Goal: Information Seeking & Learning: Learn about a topic

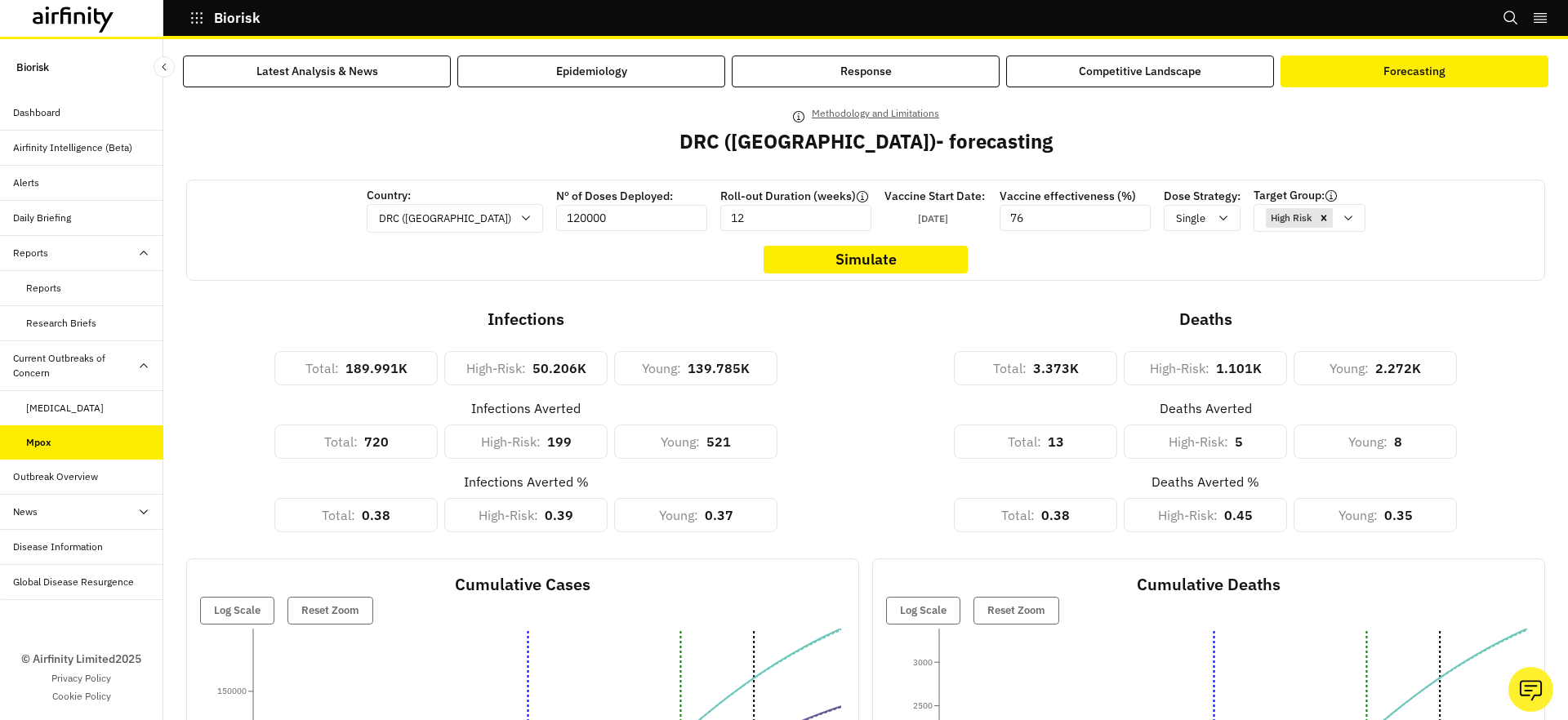
click at [73, 479] on div "Outbreak Overview" at bounding box center [55, 477] width 85 height 15
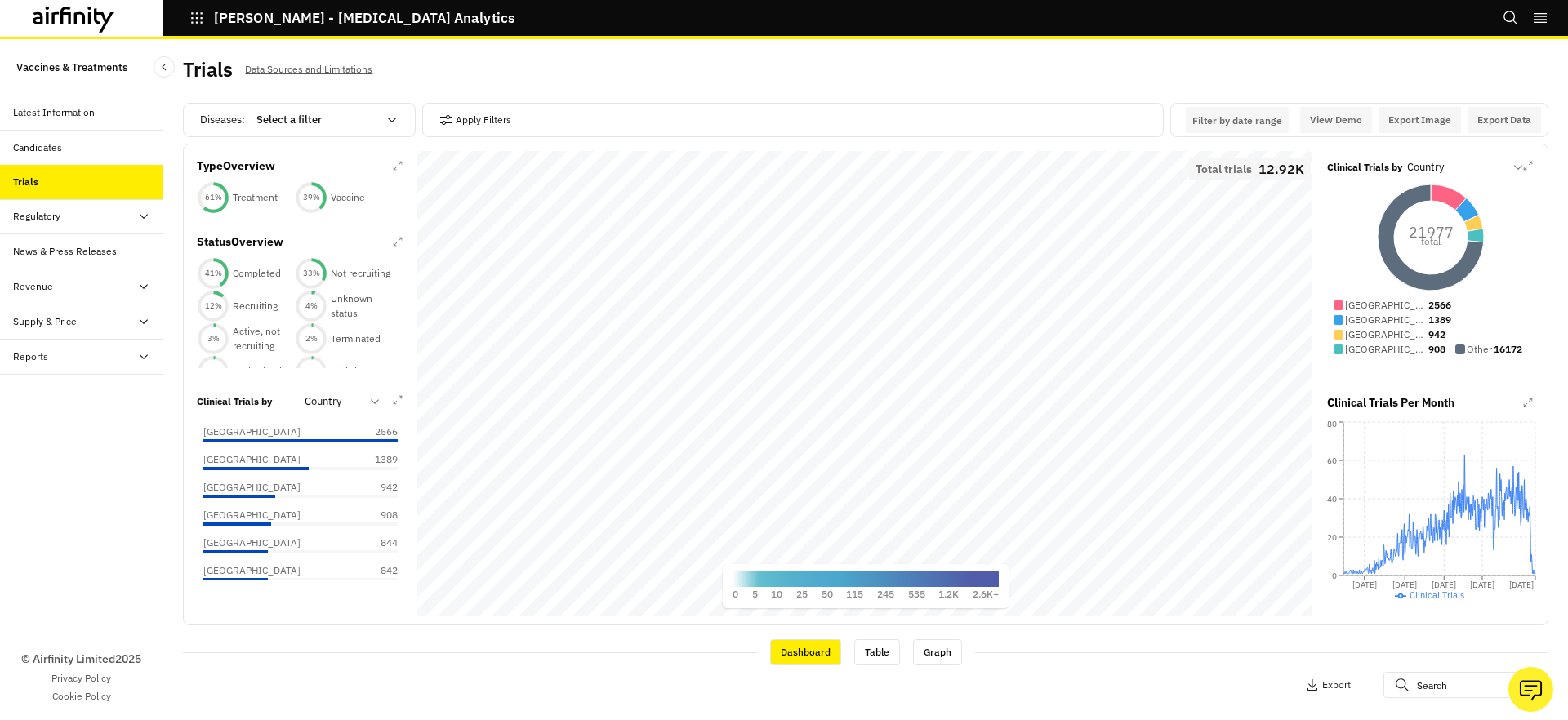
click at [50, 217] on div "Regulatory" at bounding box center [36, 217] width 47 height 15
click at [43, 263] on div "Table" at bounding box center [82, 251] width 163 height 35
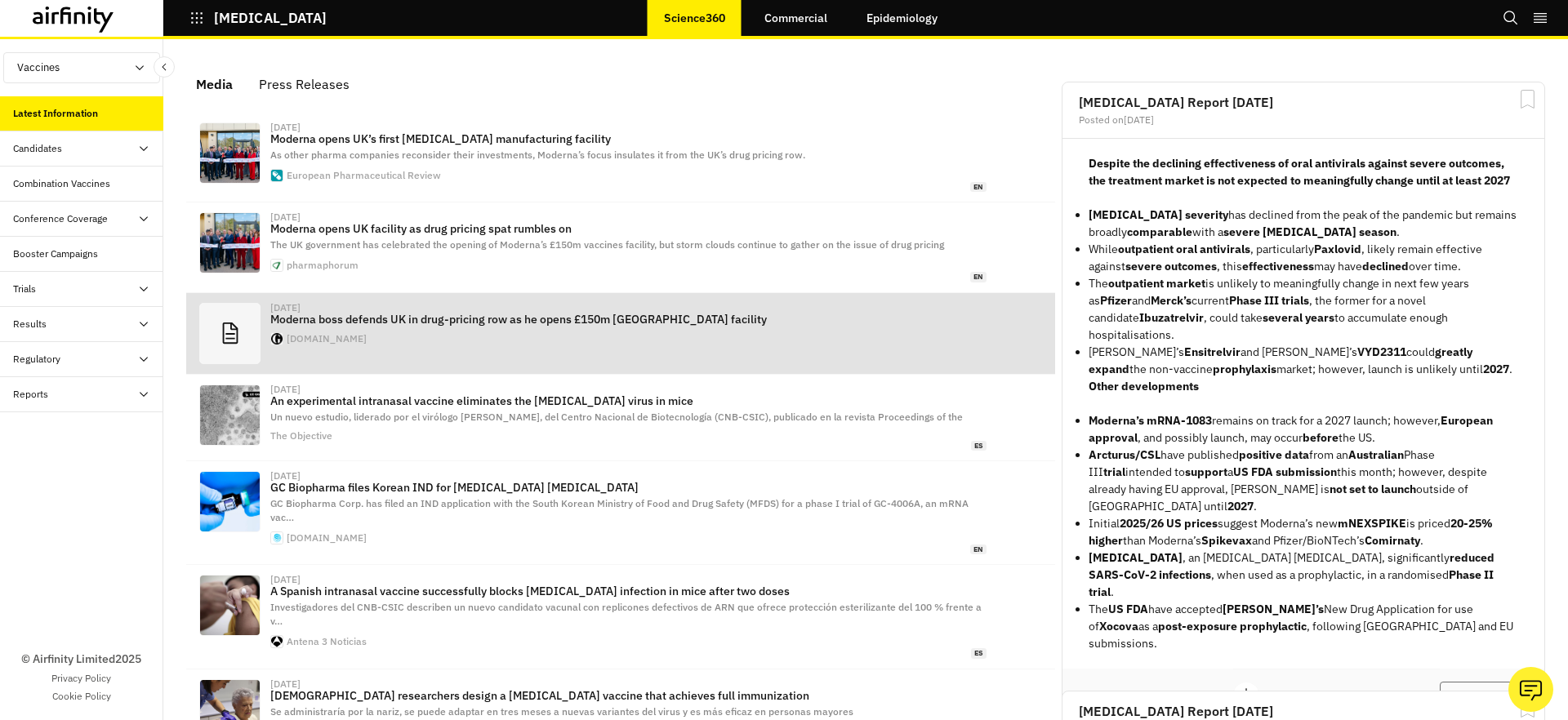
scroll to position [995, 490]
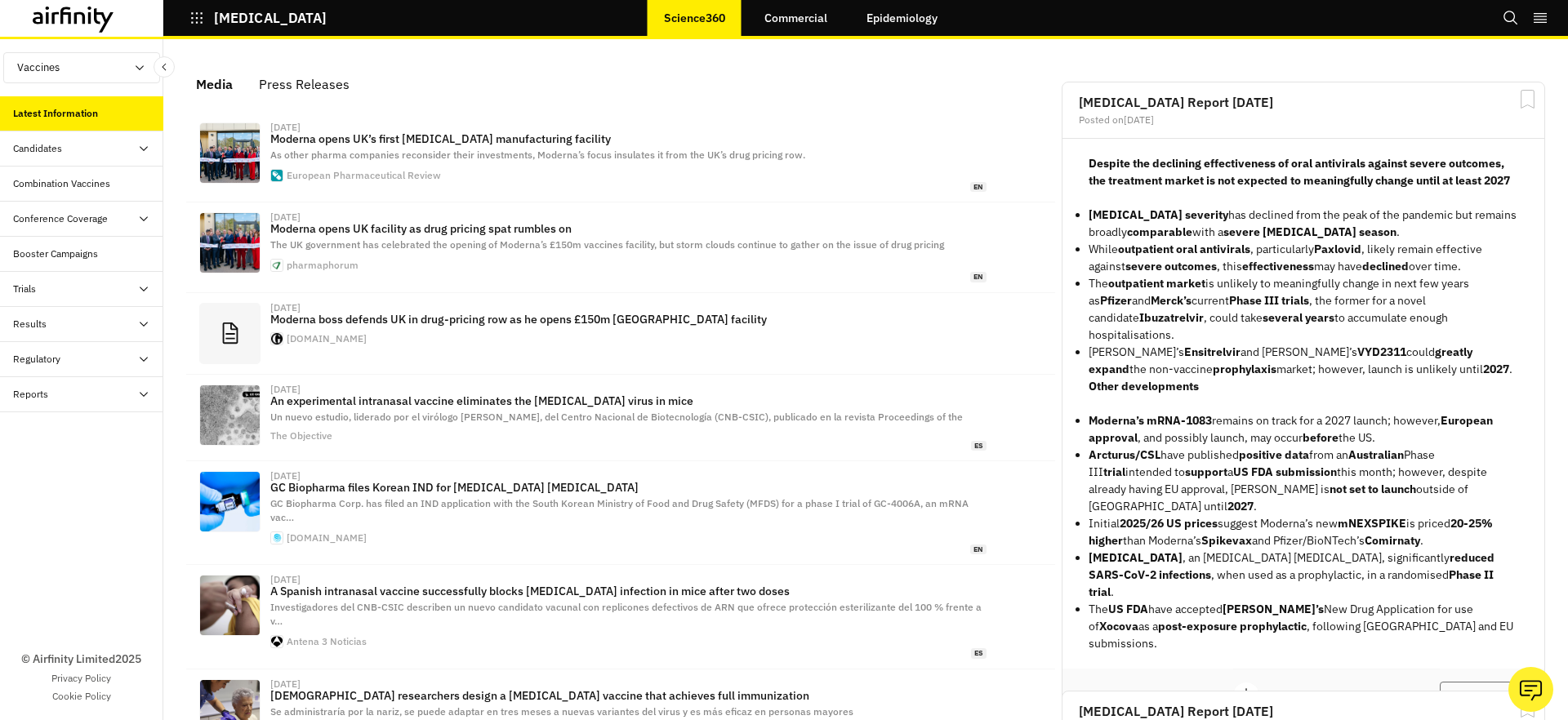
click at [896, 16] on link "Epidemiology" at bounding box center [902, 18] width 104 height 40
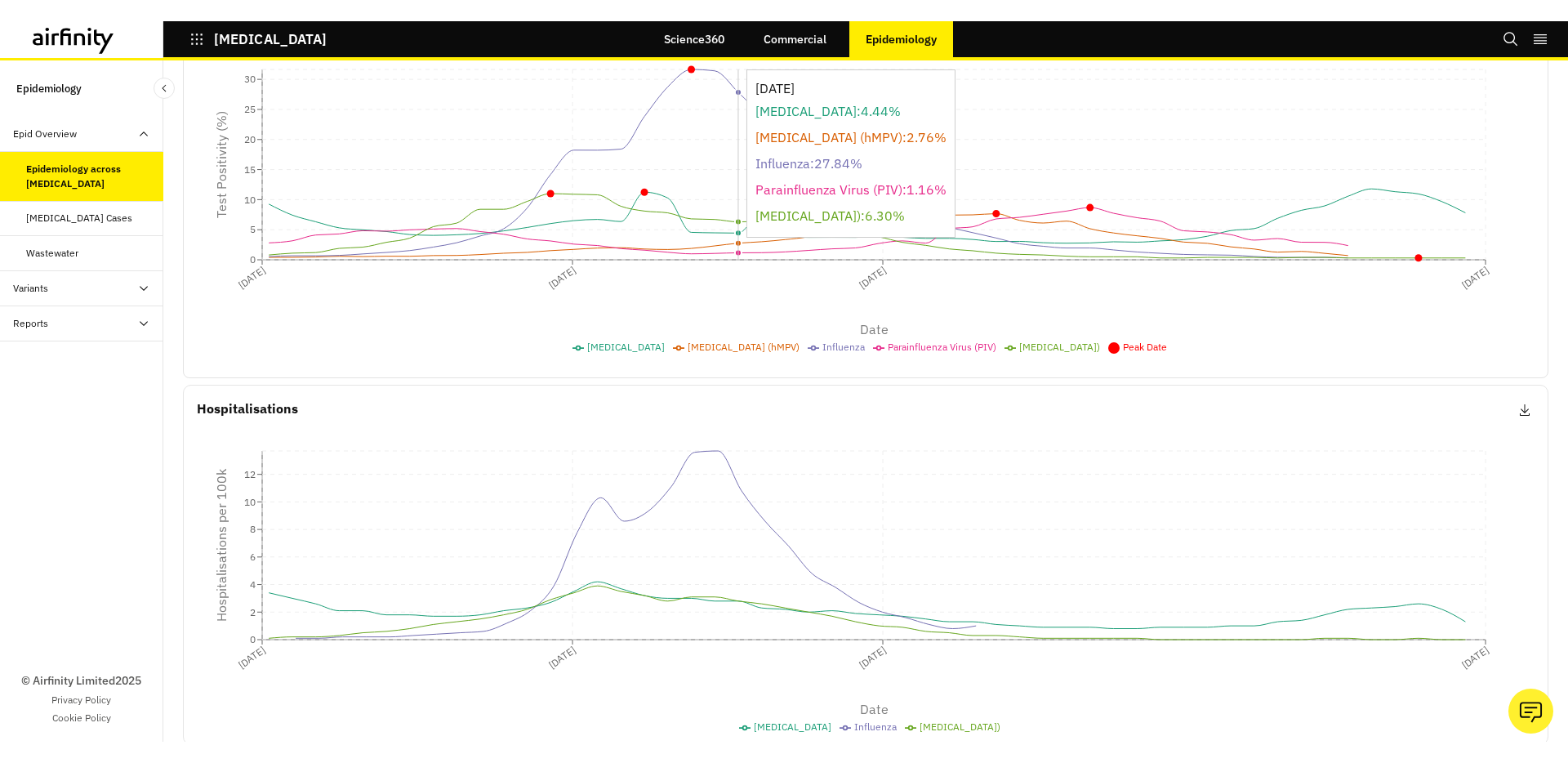
scroll to position [477, 0]
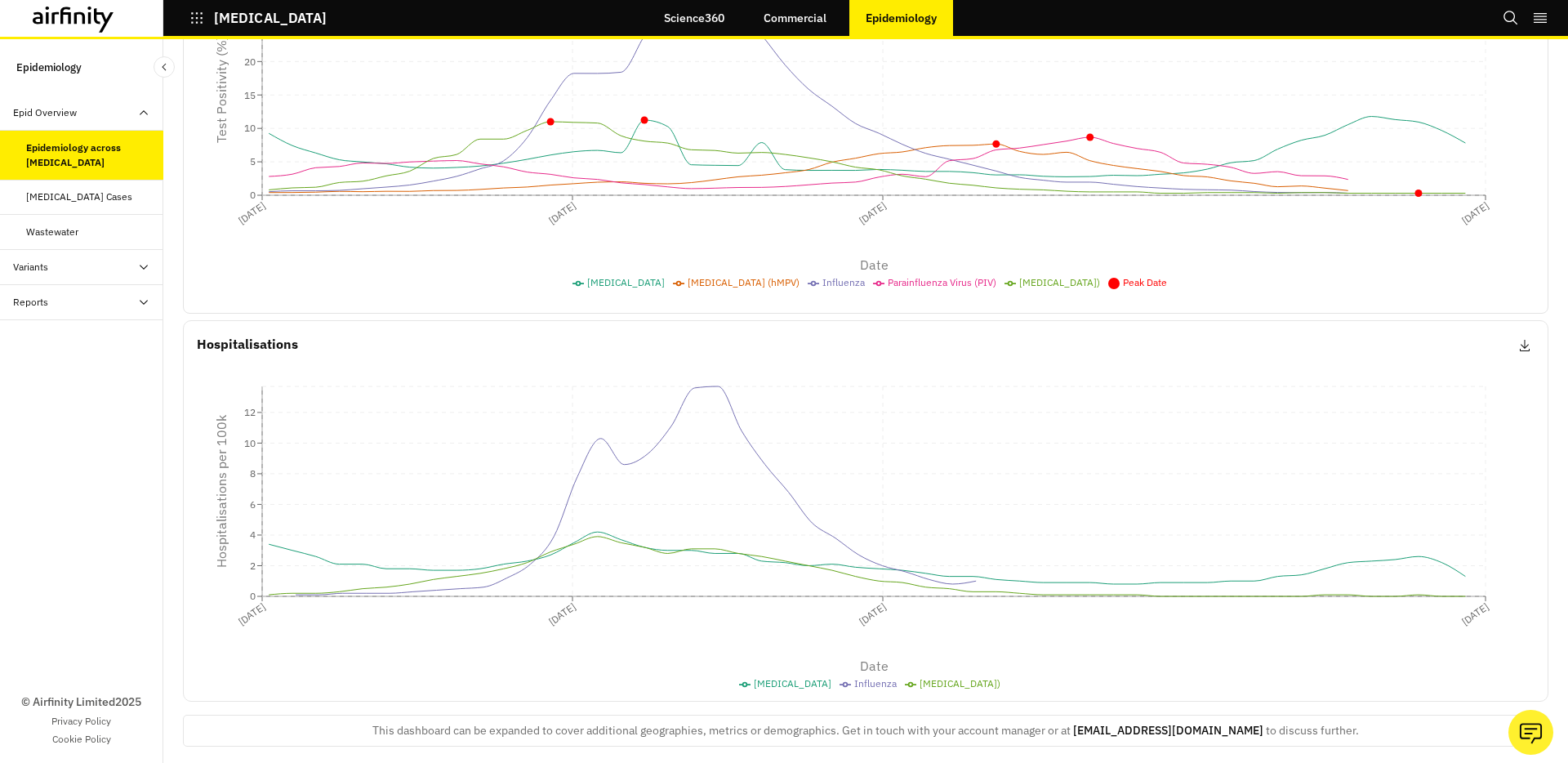
click at [68, 233] on div "Wastewater" at bounding box center [52, 232] width 52 height 15
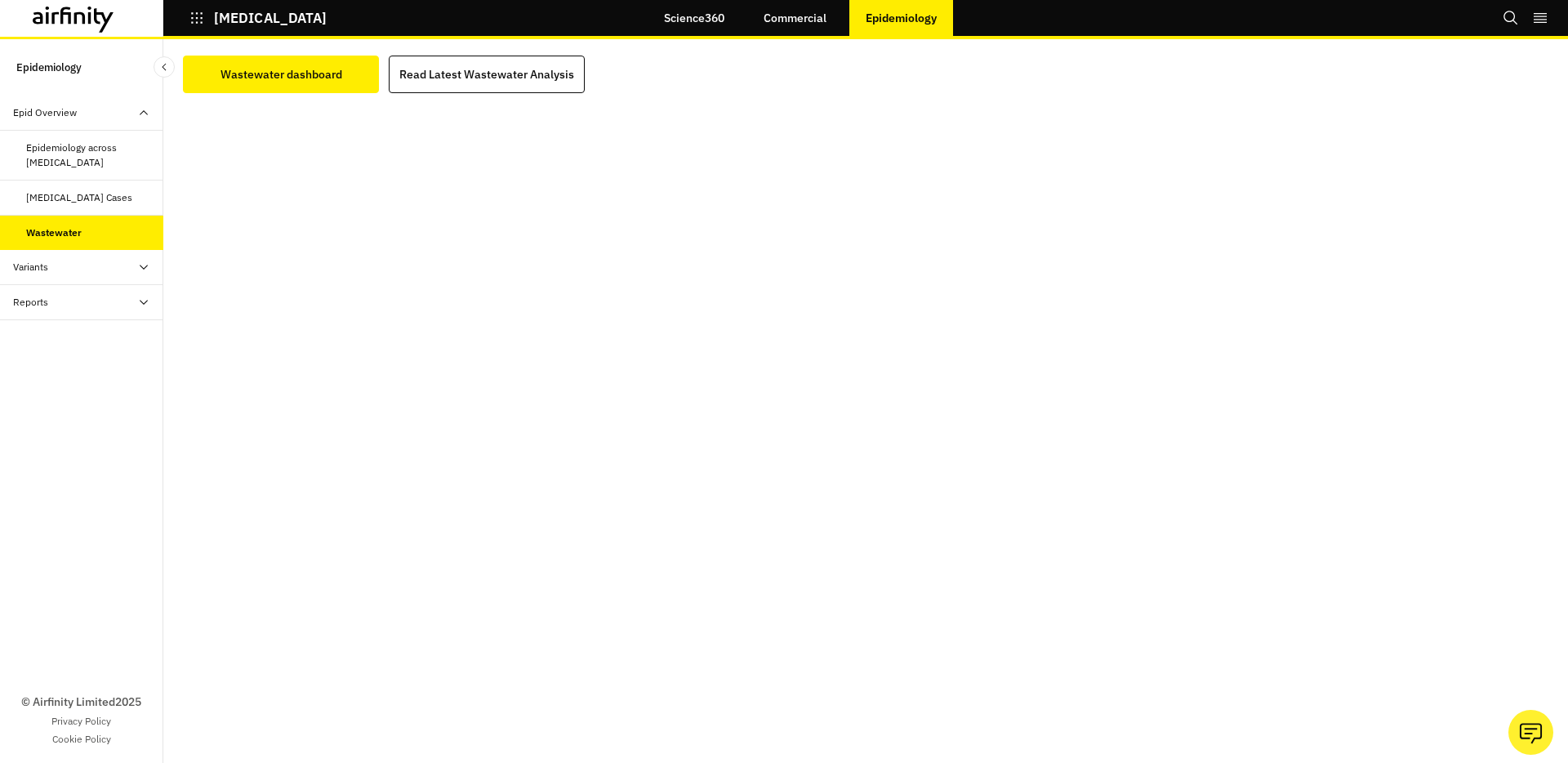
scroll to position [285, 0]
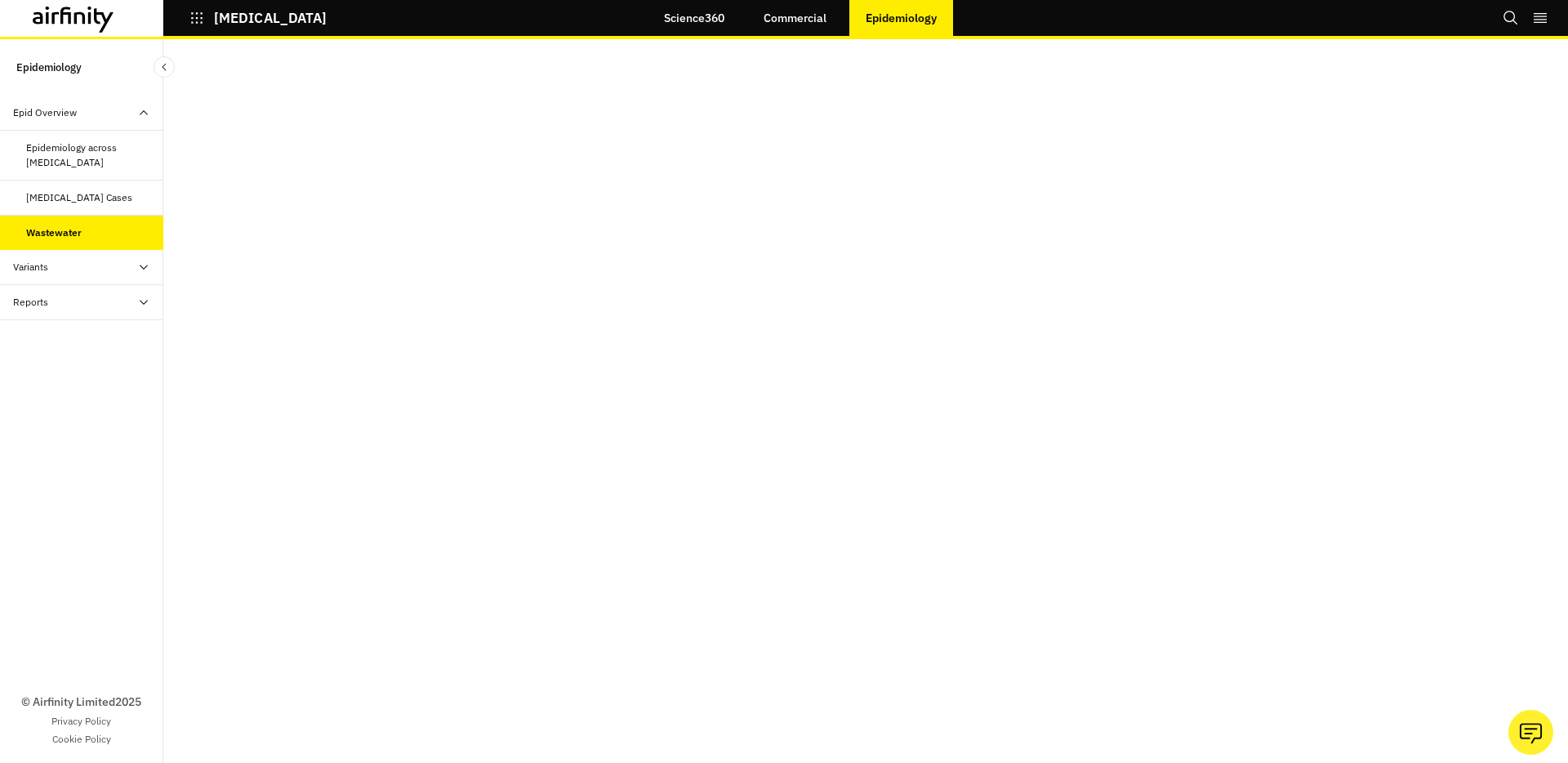
click at [201, 19] on icon "button" at bounding box center [197, 18] width 15 height 15
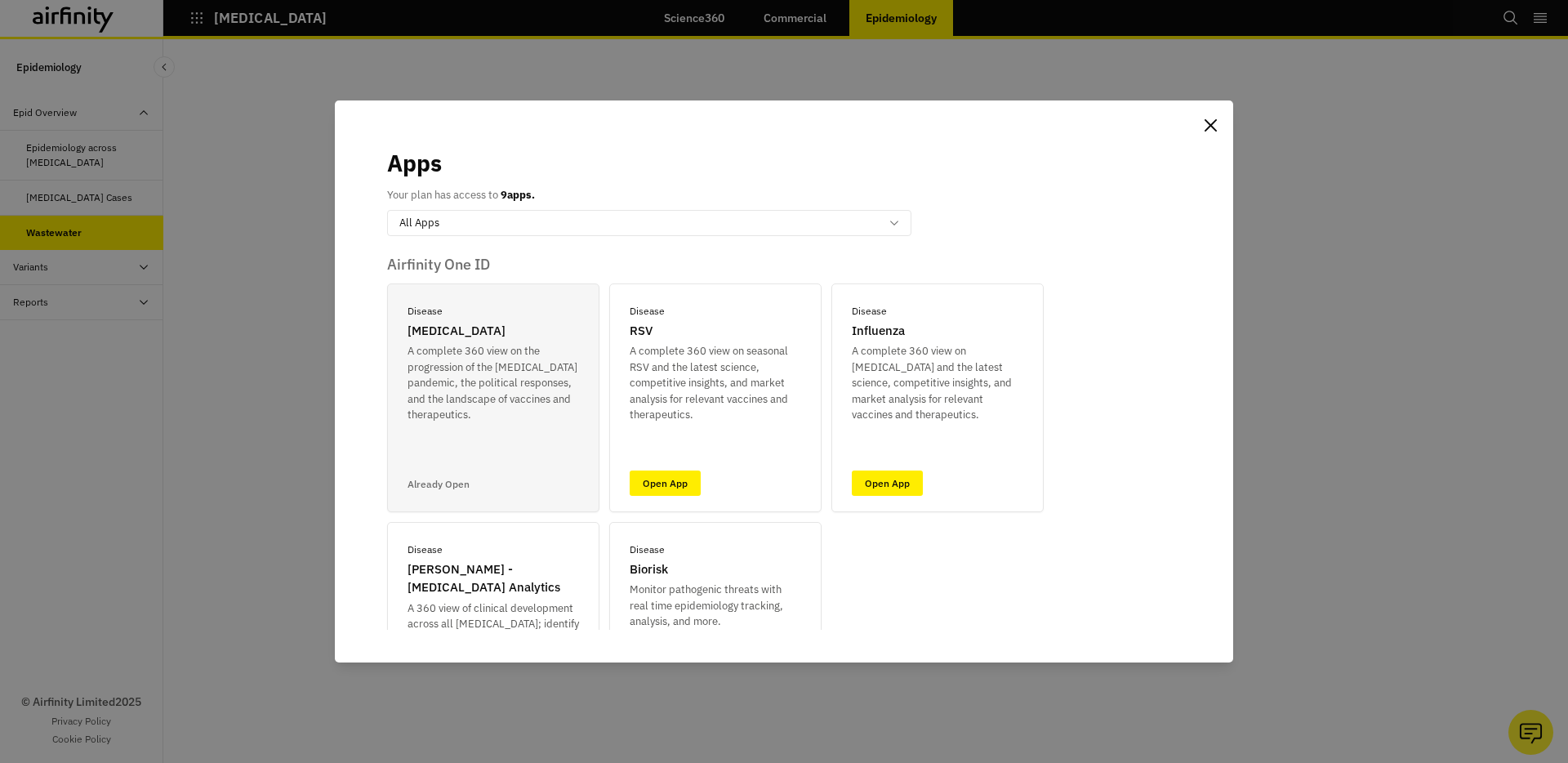
click at [201, 19] on div "Apps Your plan has access to 9 apps. option All Apps, selected. Select is focus…" at bounding box center [784, 382] width 1568 height 763
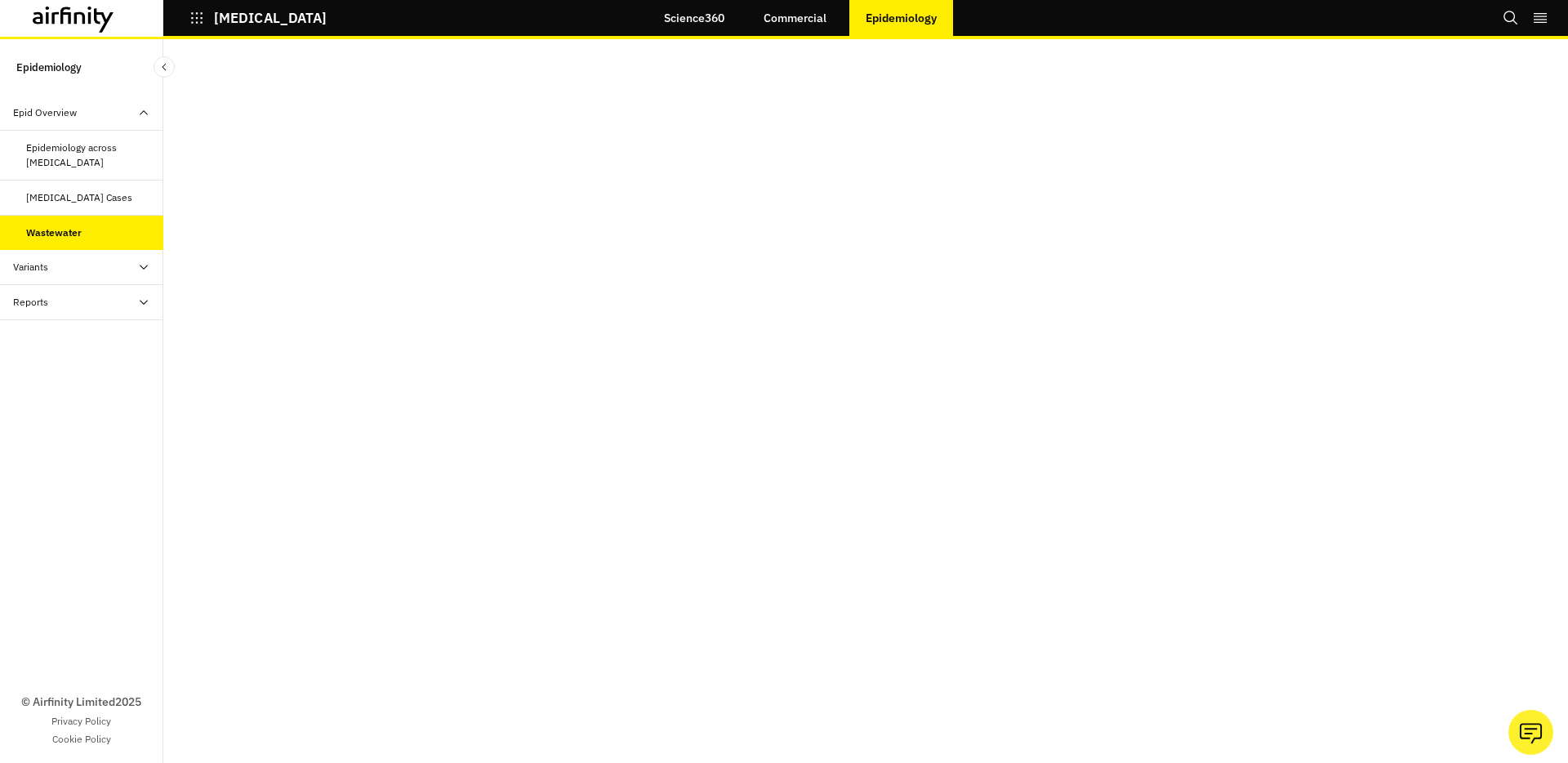
click at [704, 26] on link "Science360" at bounding box center [694, 18] width 93 height 40
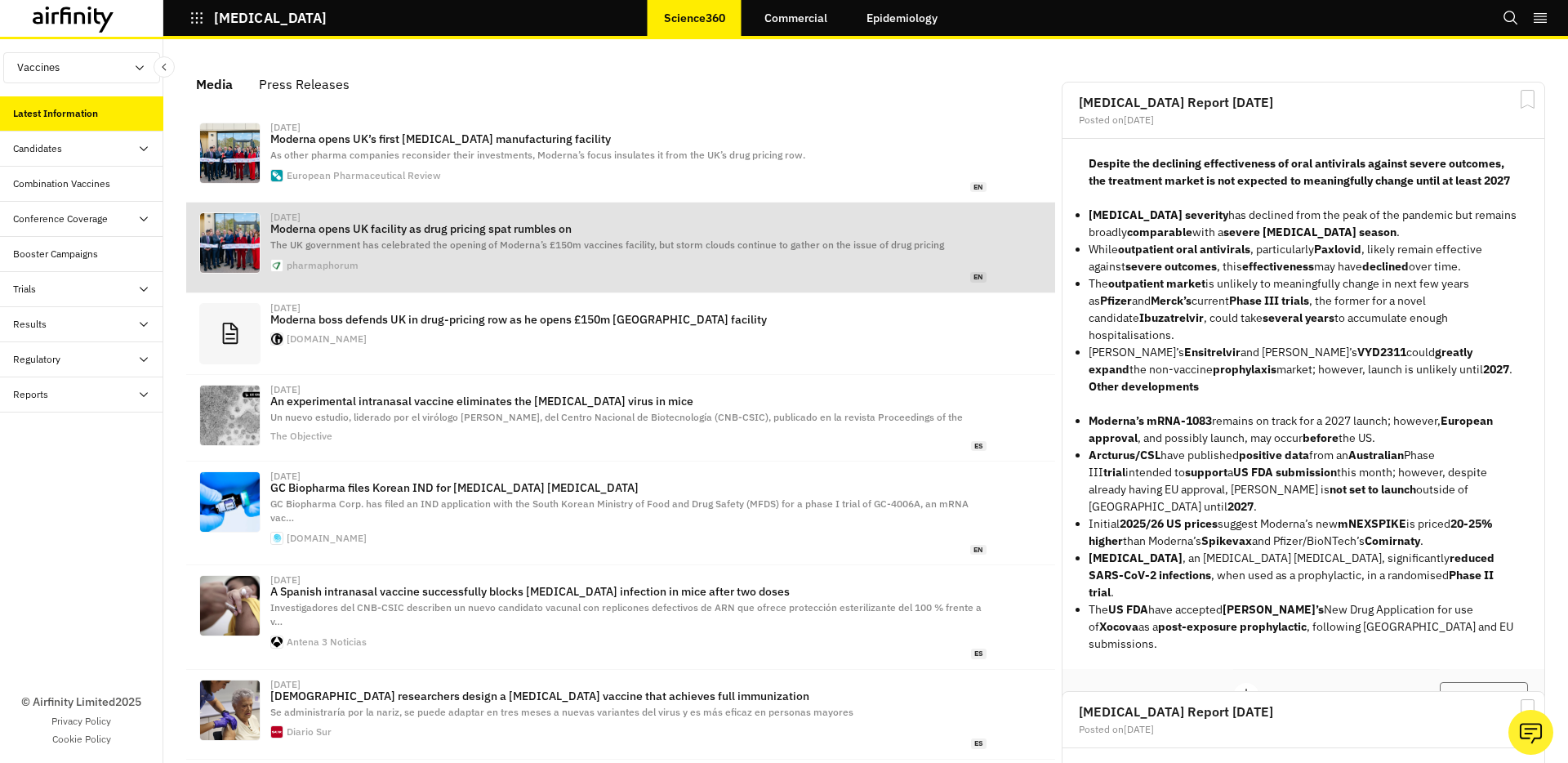
scroll to position [995, 490]
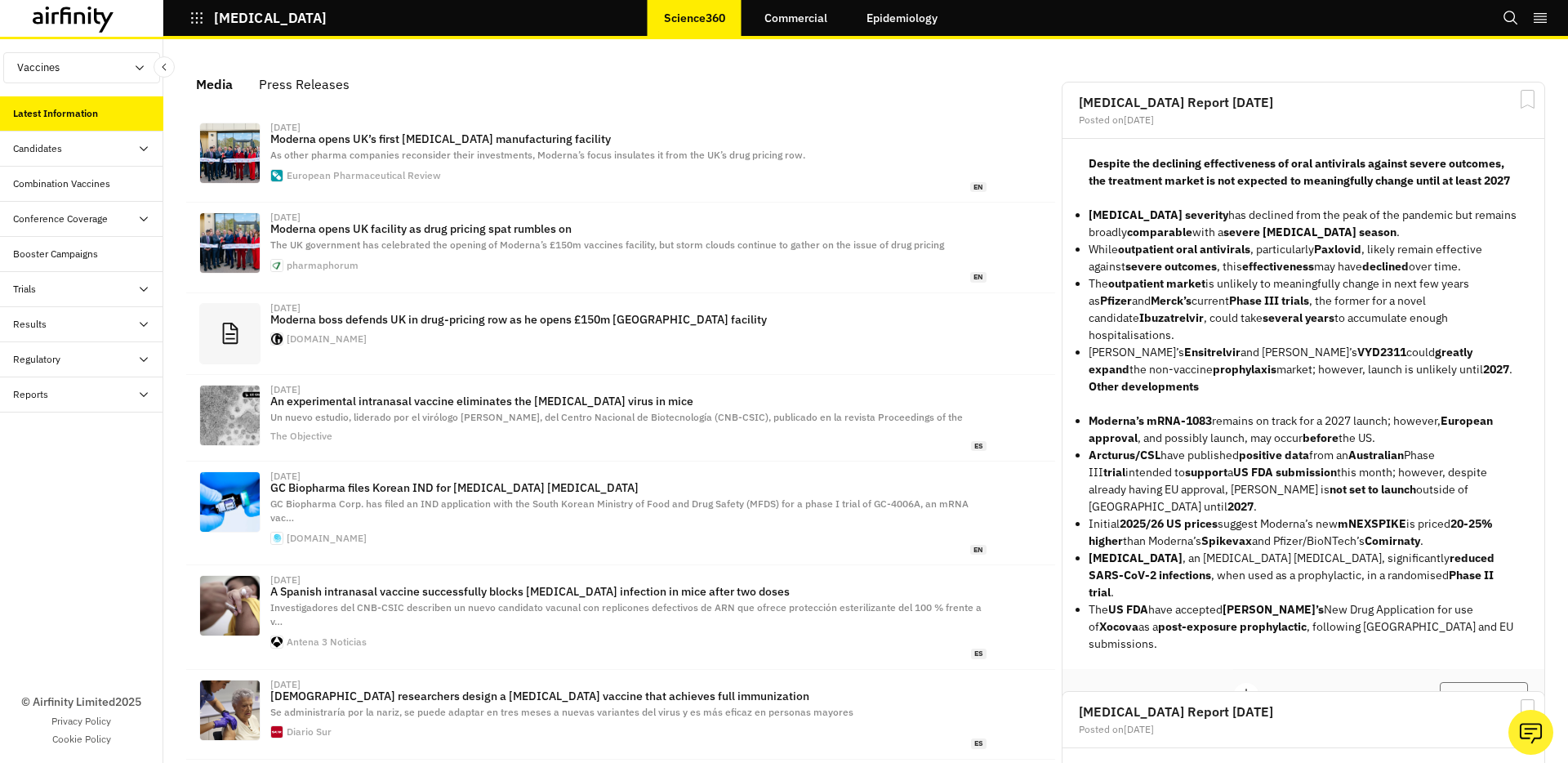
click at [782, 16] on link "Commercial" at bounding box center [796, 18] width 96 height 40
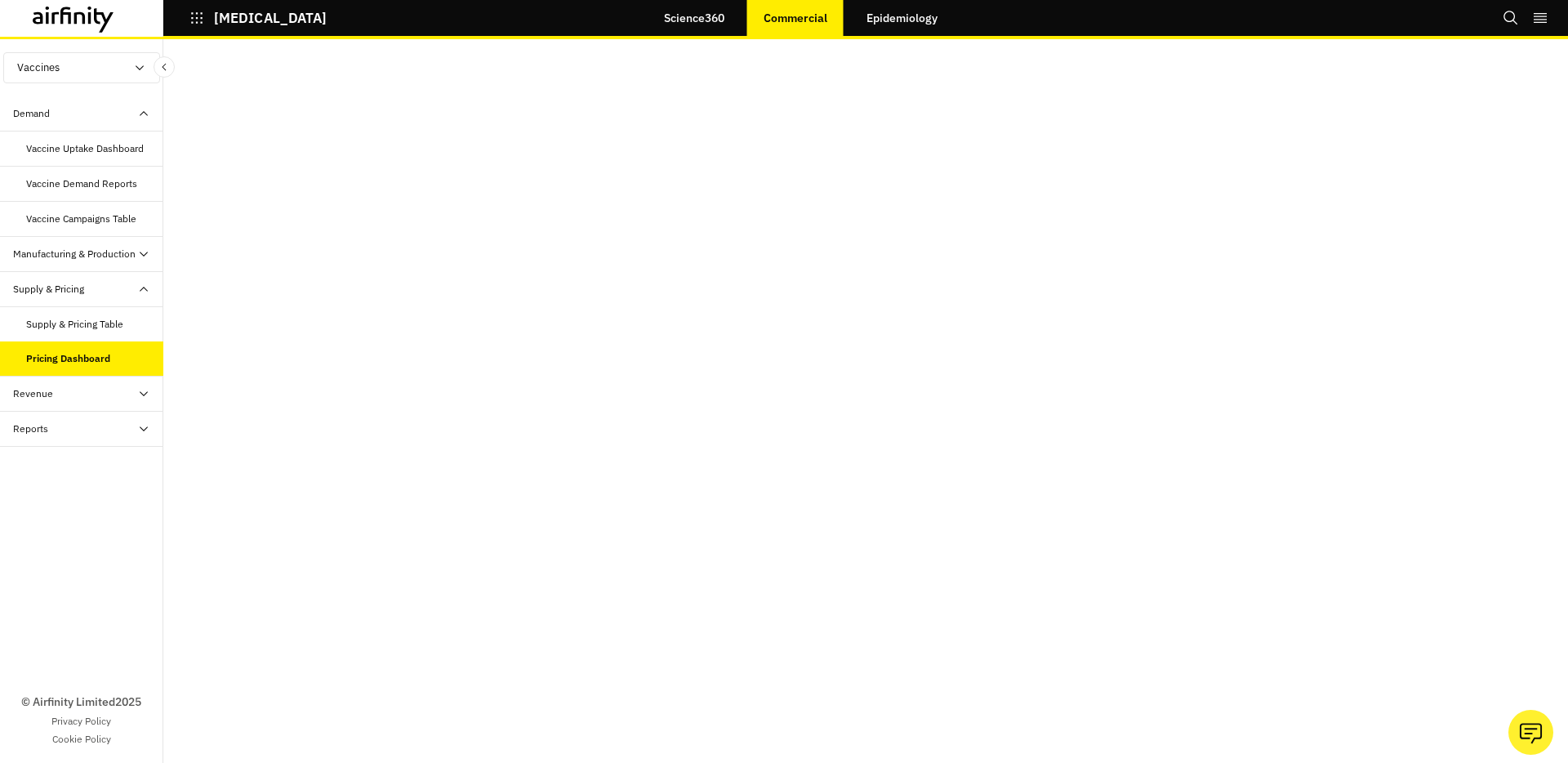
click at [87, 386] on div "Revenue" at bounding box center [88, 394] width 150 height 15
click at [78, 242] on div "Manufacturing & Production" at bounding box center [82, 254] width 163 height 35
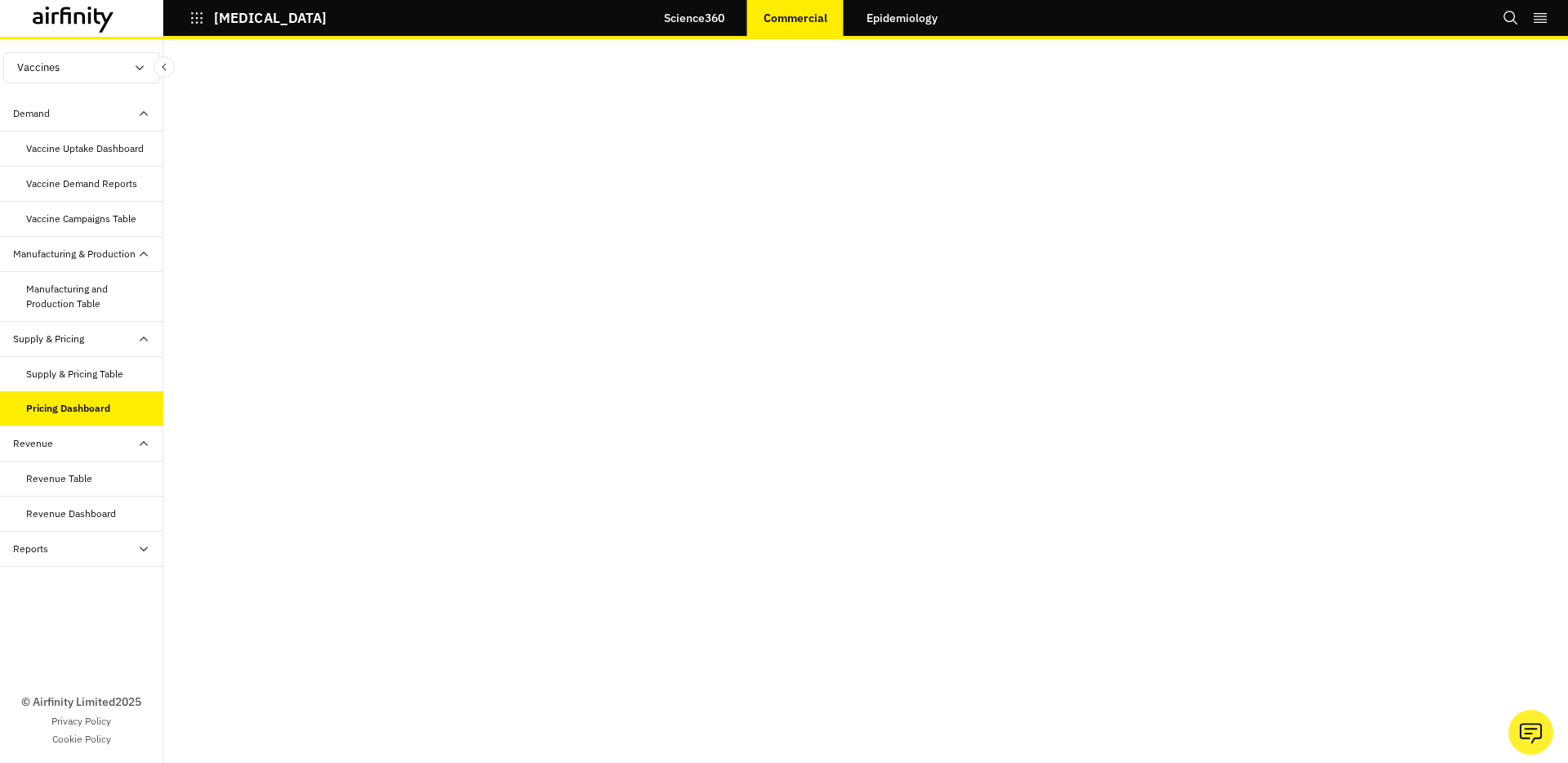
click at [77, 293] on div "Manufacturing and Production Table" at bounding box center [88, 297] width 124 height 30
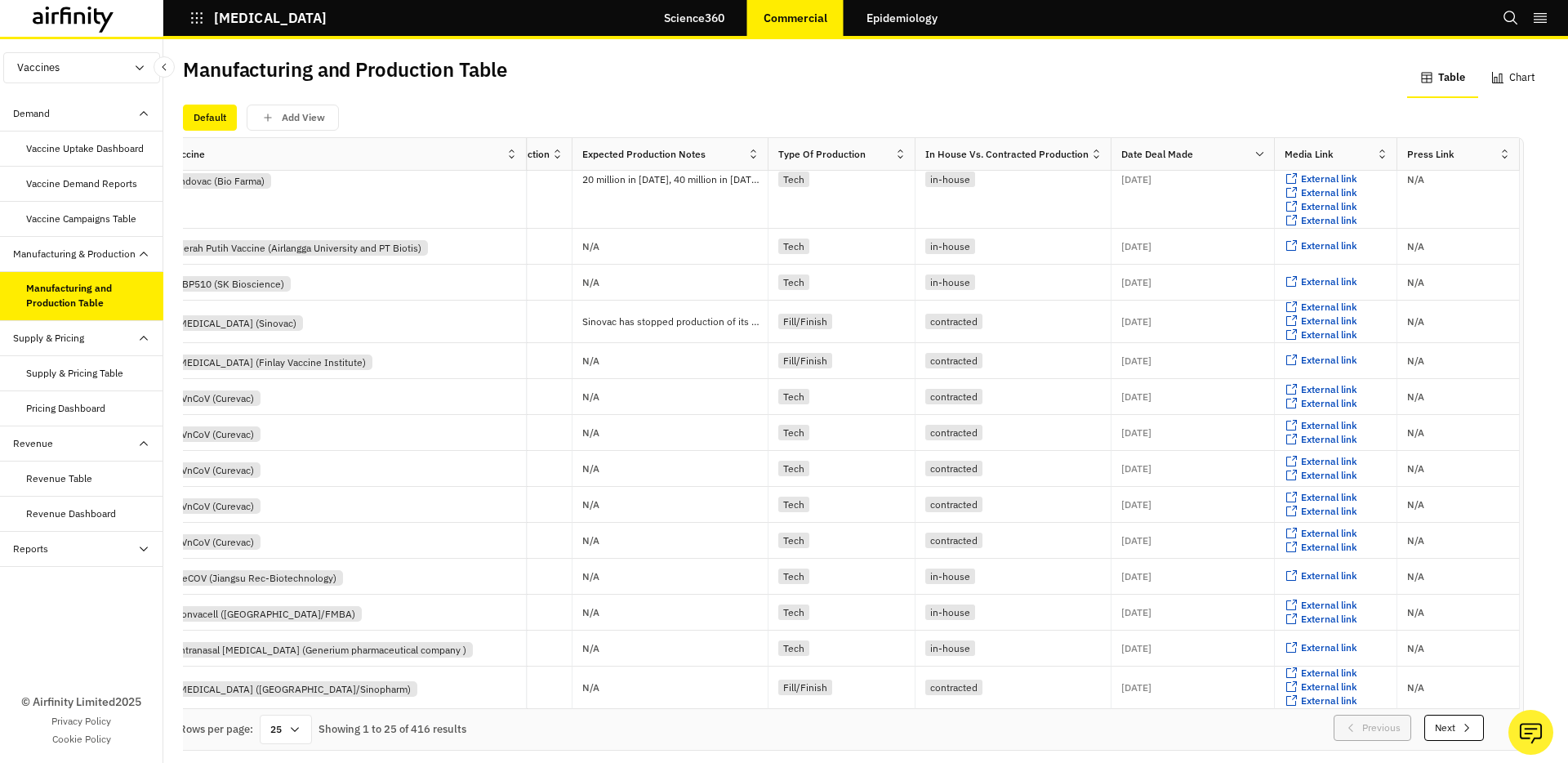
scroll to position [4, 0]
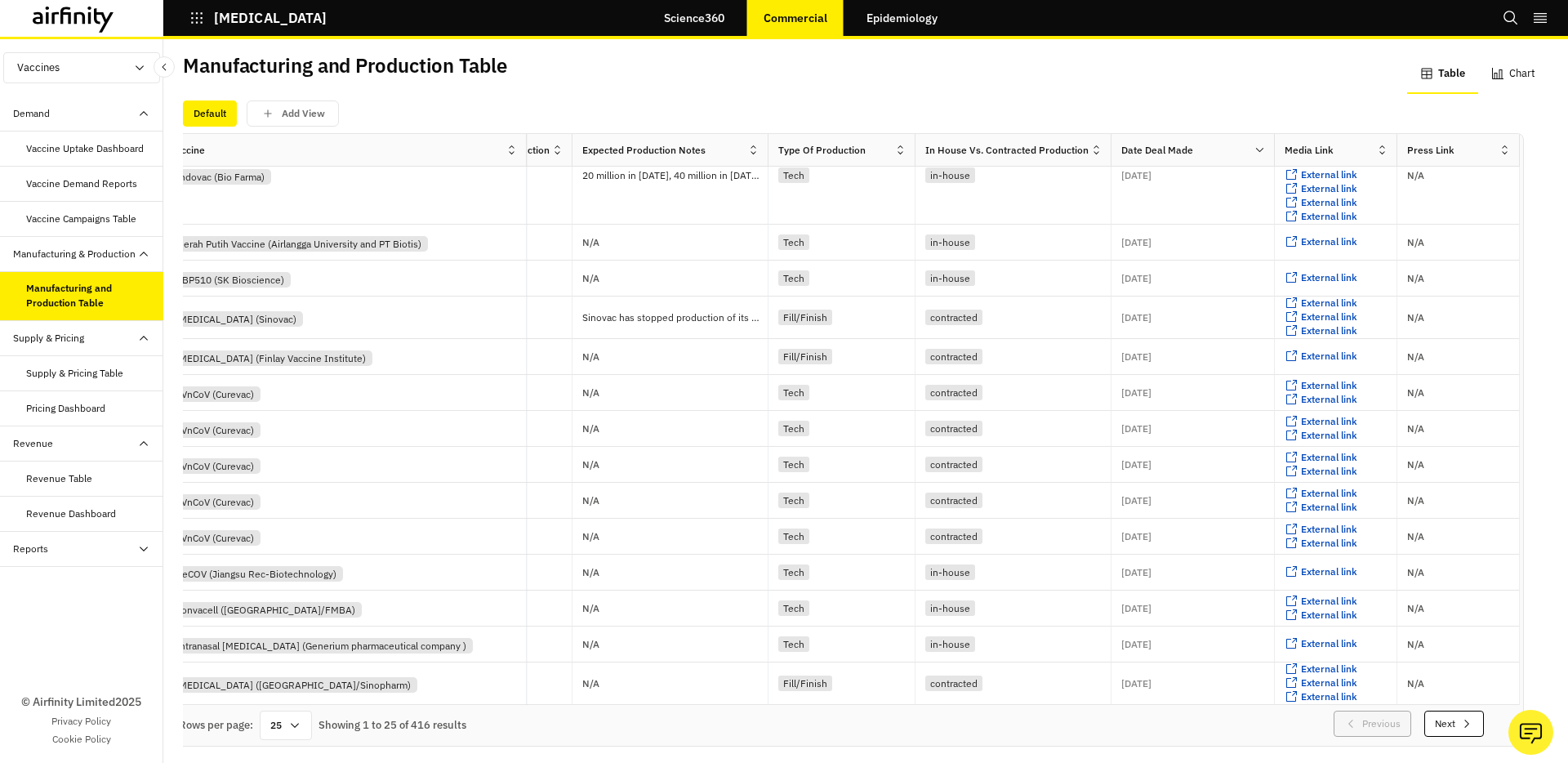
click at [90, 161] on div "Vaccine Uptake Dashboard" at bounding box center [82, 149] width 163 height 35
